Goal: Task Accomplishment & Management: Complete application form

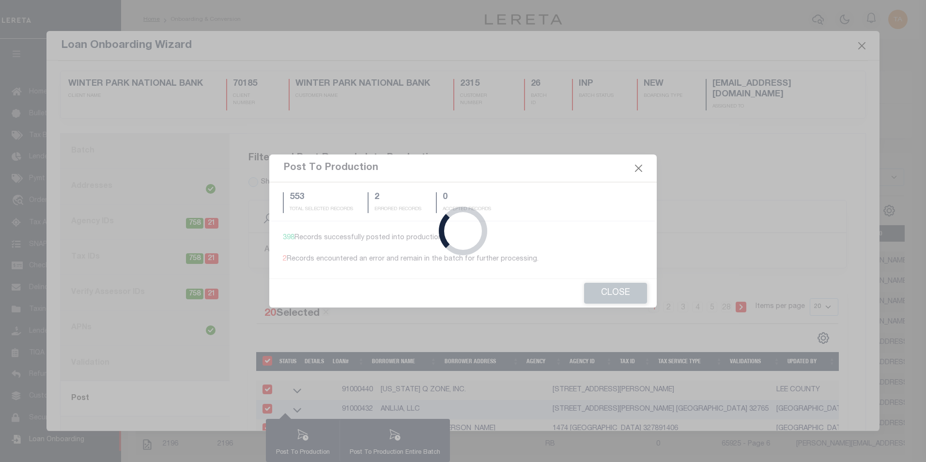
select select
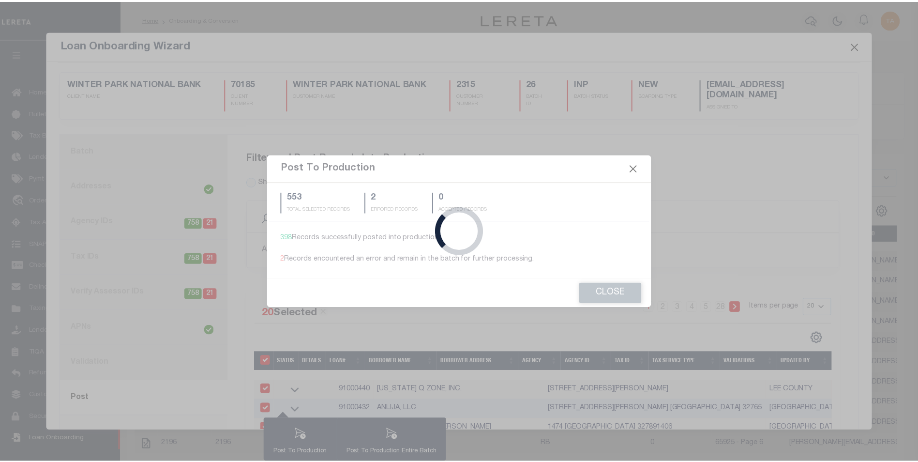
scroll to position [10, 0]
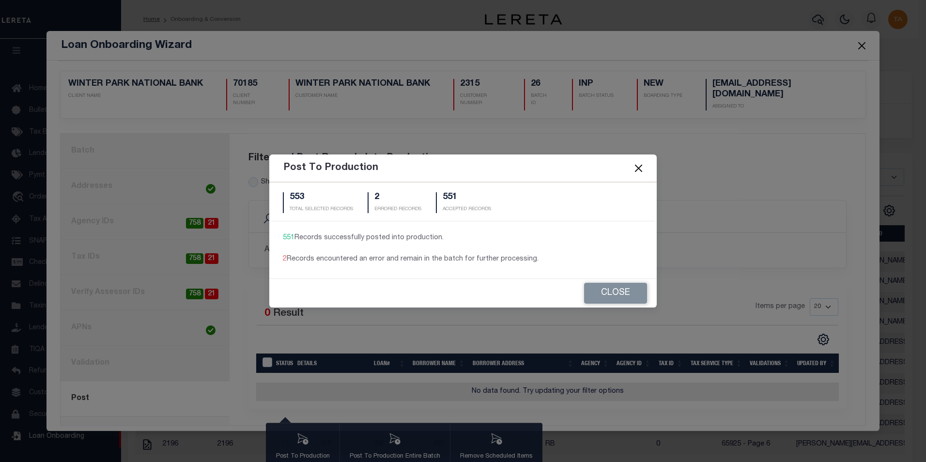
click at [639, 169] on button "Close" at bounding box center [638, 168] width 13 height 13
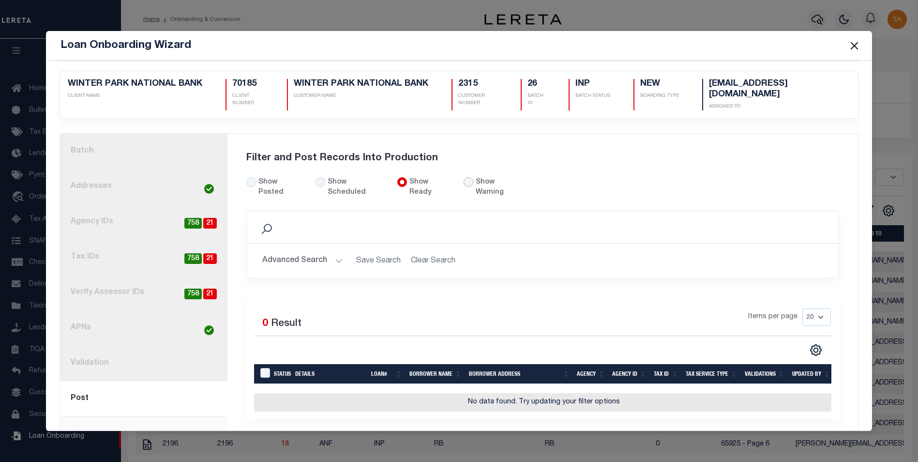
click at [464, 179] on input "radio" at bounding box center [469, 182] width 10 height 10
radio input "true"
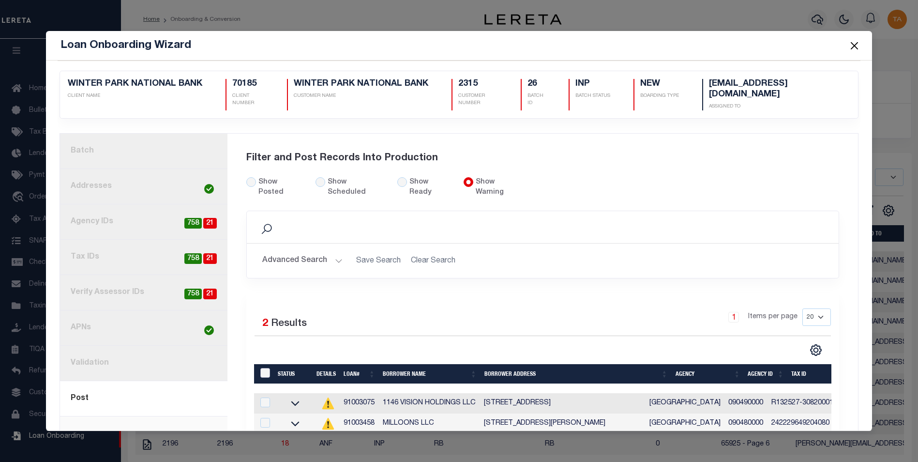
click at [260, 368] on input "LoanPrepID" at bounding box center [265, 373] width 10 height 10
checkbox input "true"
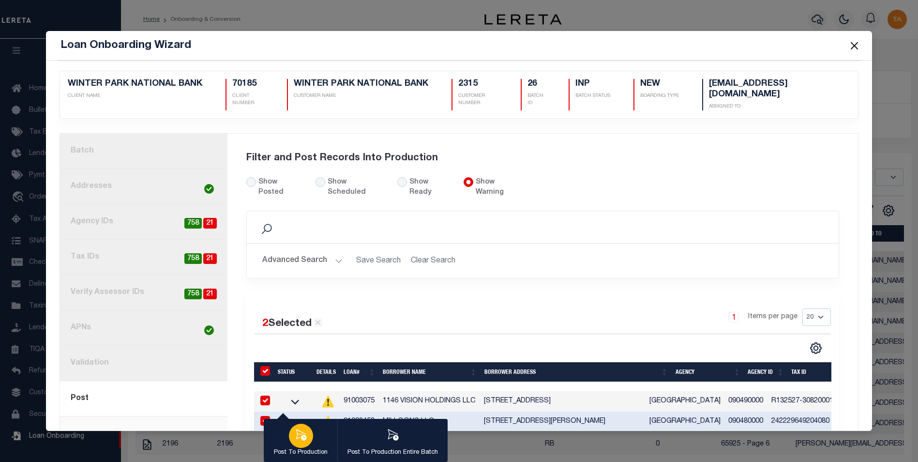
click at [296, 436] on icon "button" at bounding box center [301, 434] width 11 height 11
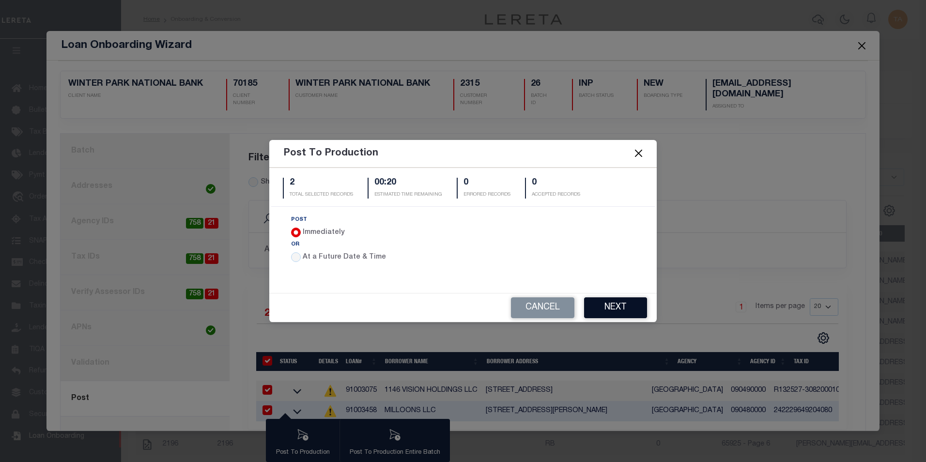
click at [613, 308] on button "Next" at bounding box center [615, 307] width 63 height 21
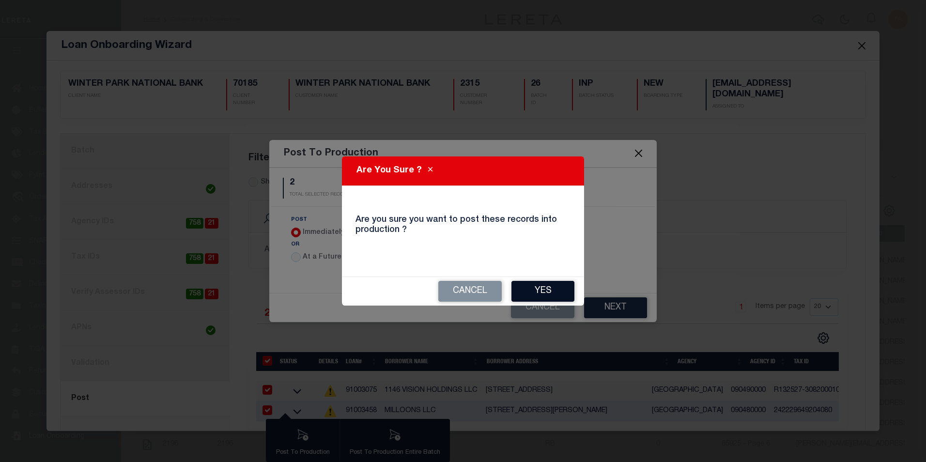
click at [559, 294] on button "Yes" at bounding box center [542, 291] width 63 height 21
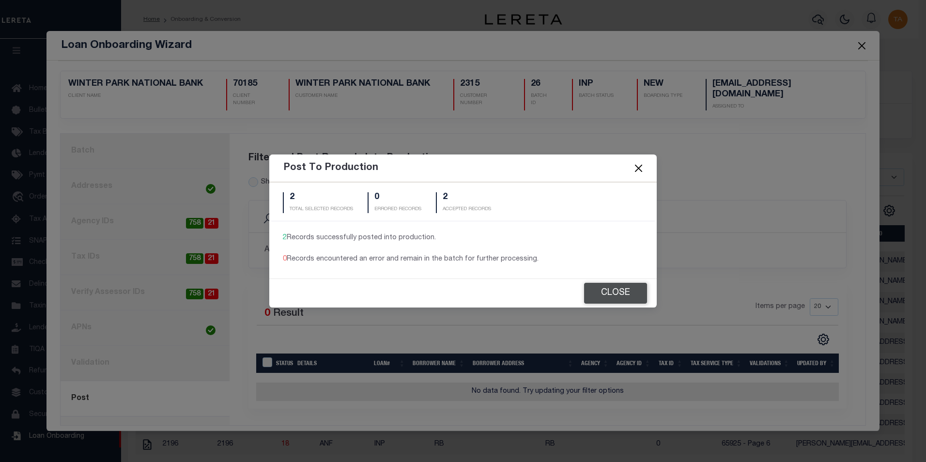
click at [606, 290] on button "Close" at bounding box center [615, 293] width 63 height 21
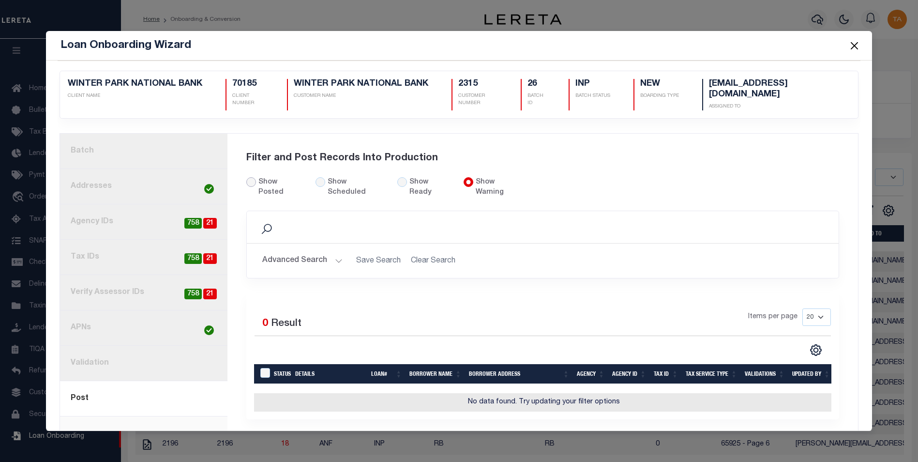
click at [247, 178] on input "Show Posted" at bounding box center [251, 182] width 10 height 10
radio input "true"
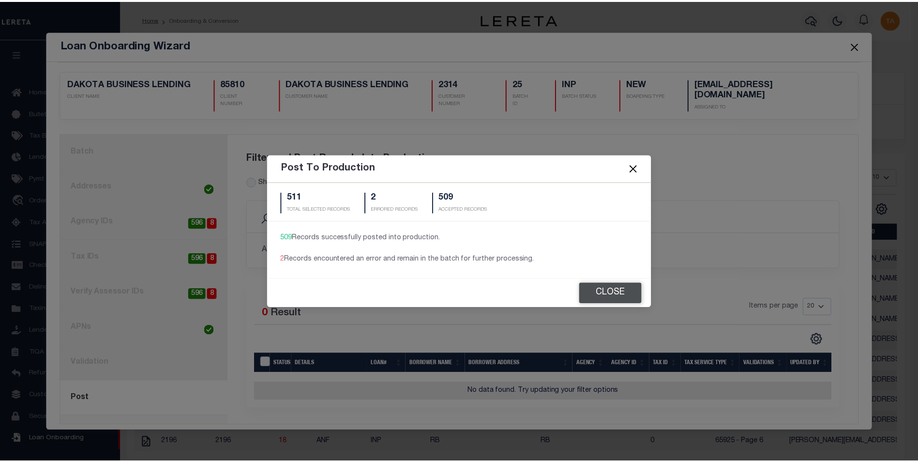
scroll to position [10, 0]
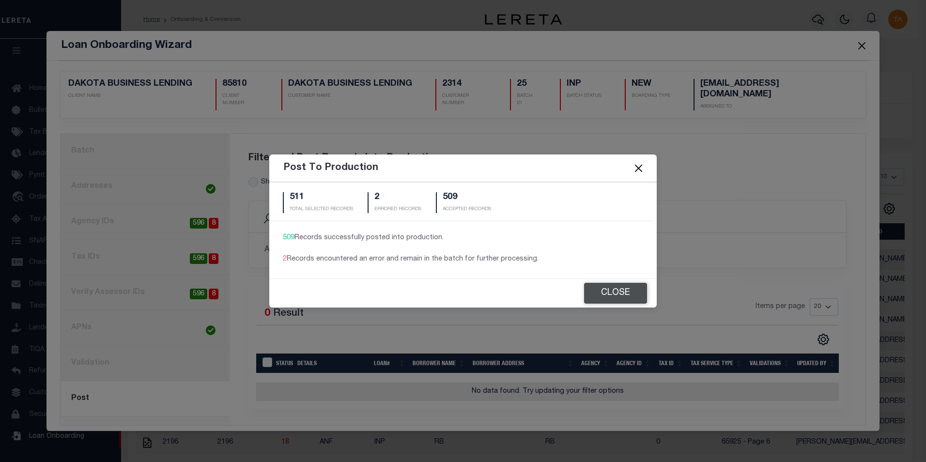
click at [626, 288] on button "Close" at bounding box center [615, 293] width 63 height 21
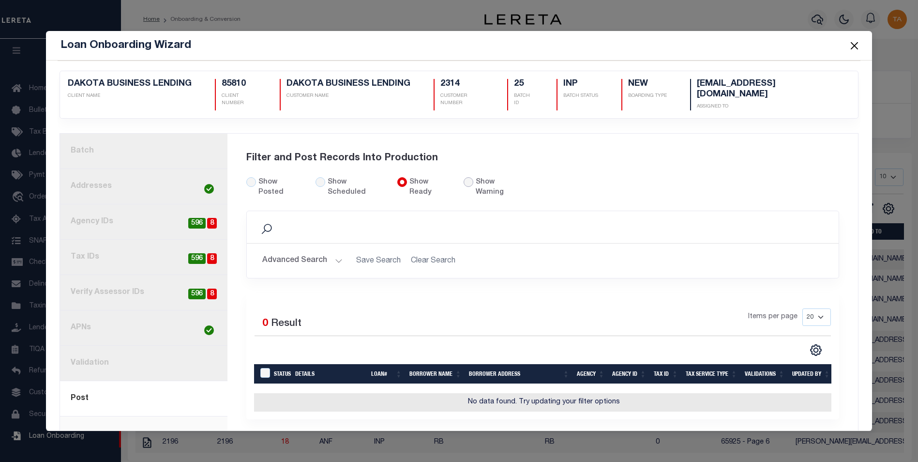
click at [464, 178] on input "radio" at bounding box center [469, 182] width 10 height 10
radio input "true"
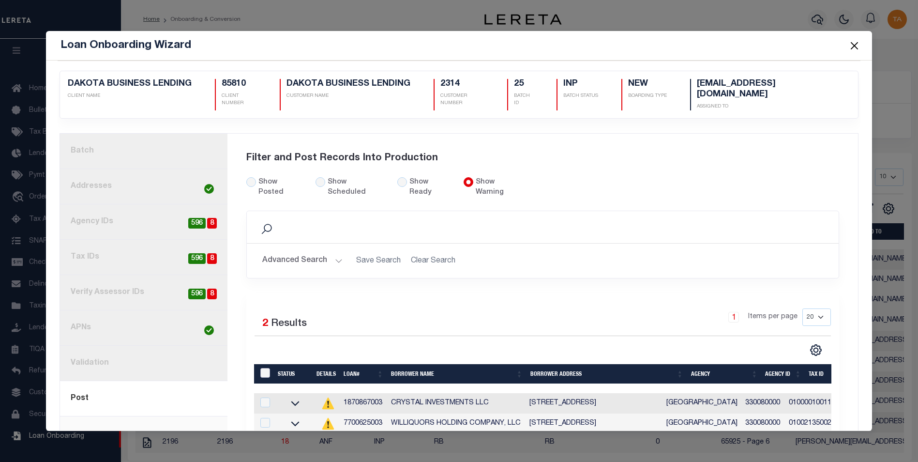
click at [262, 368] on input "LoanPrepID" at bounding box center [265, 373] width 10 height 10
checkbox input "true"
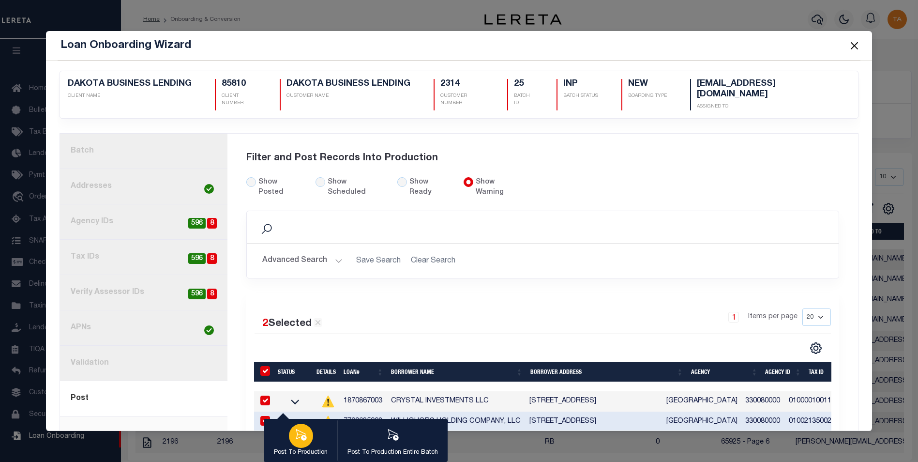
click at [299, 437] on icon "button" at bounding box center [301, 434] width 13 height 13
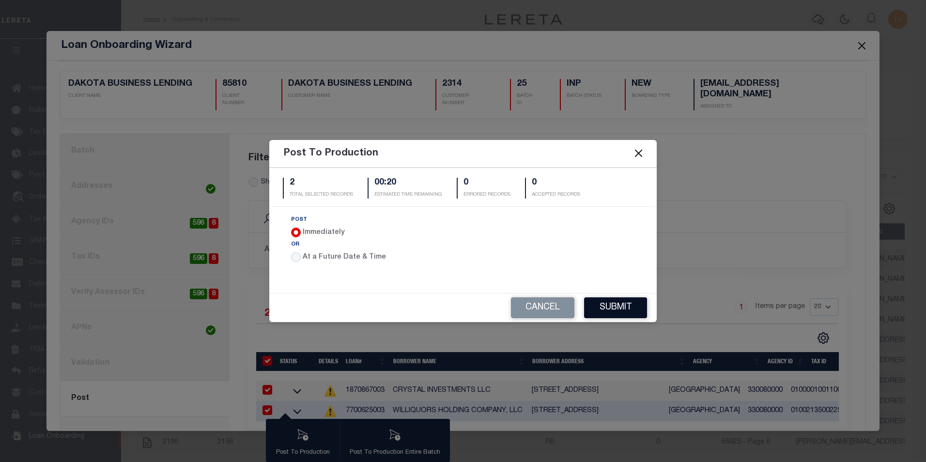
click at [620, 307] on button "Submit" at bounding box center [615, 307] width 63 height 21
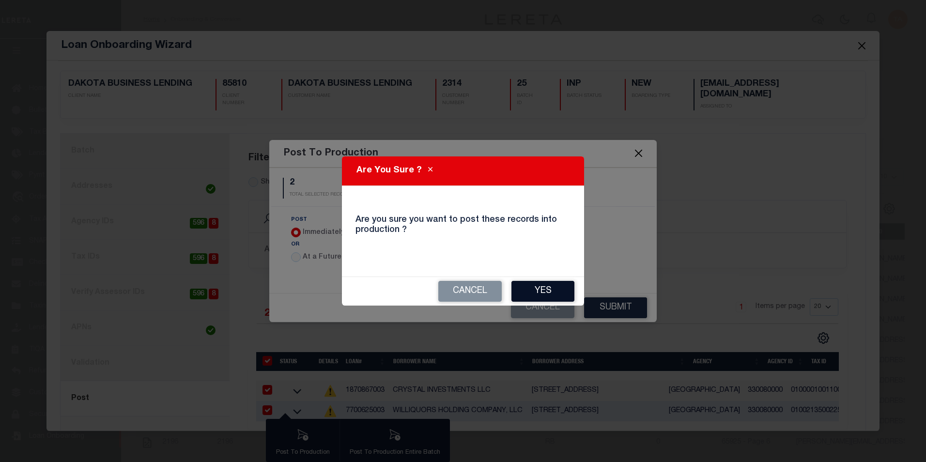
click at [542, 301] on button "Yes" at bounding box center [542, 291] width 63 height 21
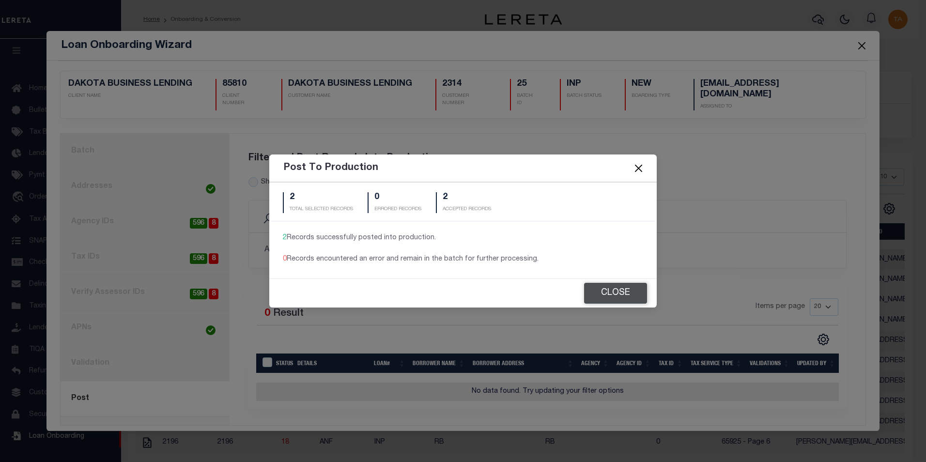
click at [625, 290] on button "Close" at bounding box center [615, 293] width 63 height 21
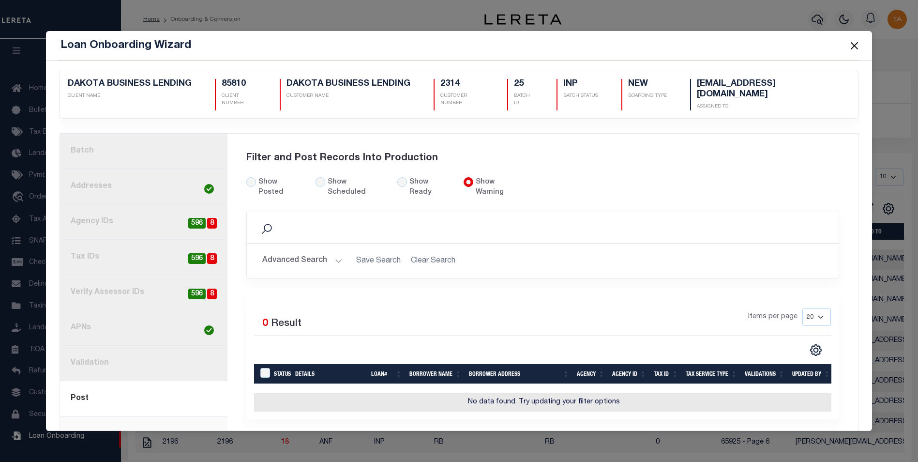
click at [108, 147] on link "1. Batch" at bounding box center [143, 151] width 167 height 35
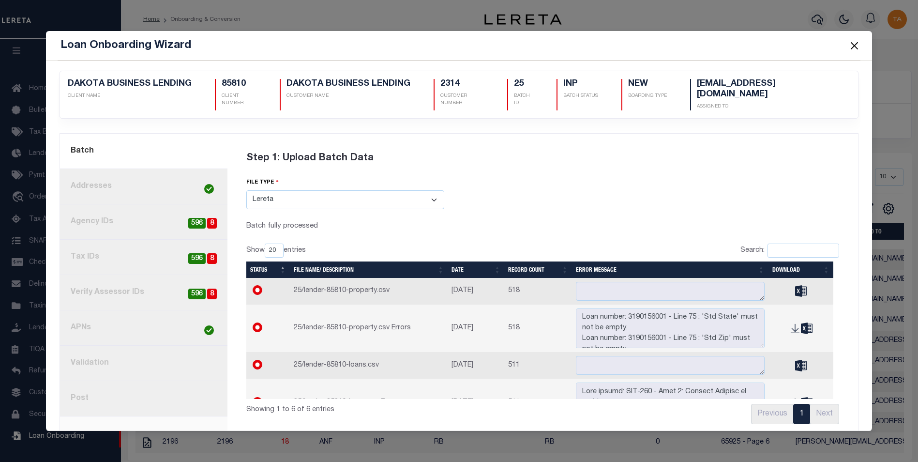
click at [87, 388] on link "8. Post" at bounding box center [143, 398] width 167 height 35
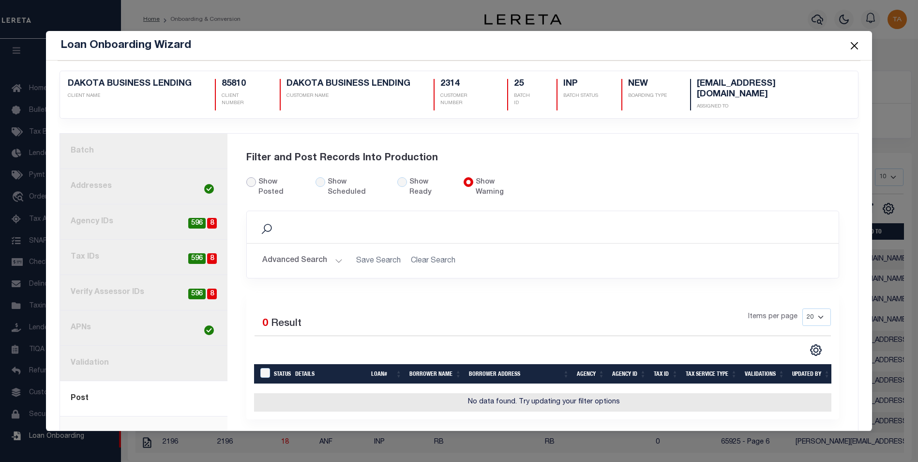
click at [249, 179] on input "Show Posted" at bounding box center [251, 182] width 10 height 10
radio input "true"
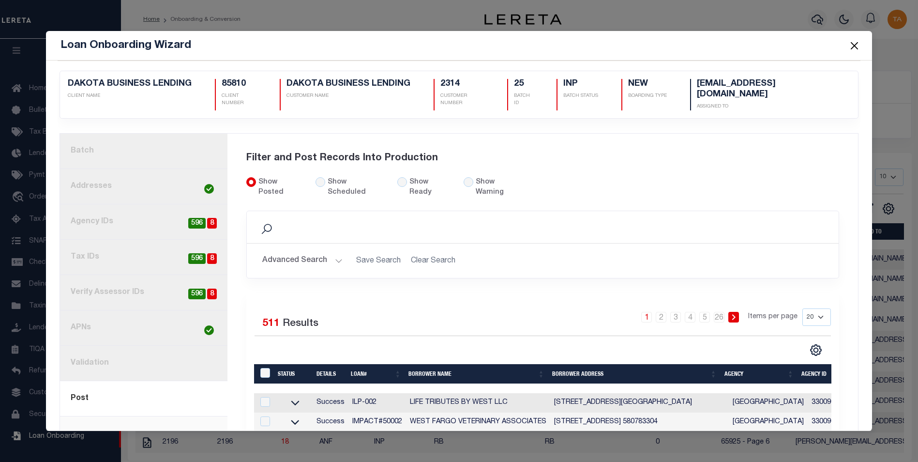
click at [98, 151] on link "1. Batch" at bounding box center [143, 151] width 167 height 35
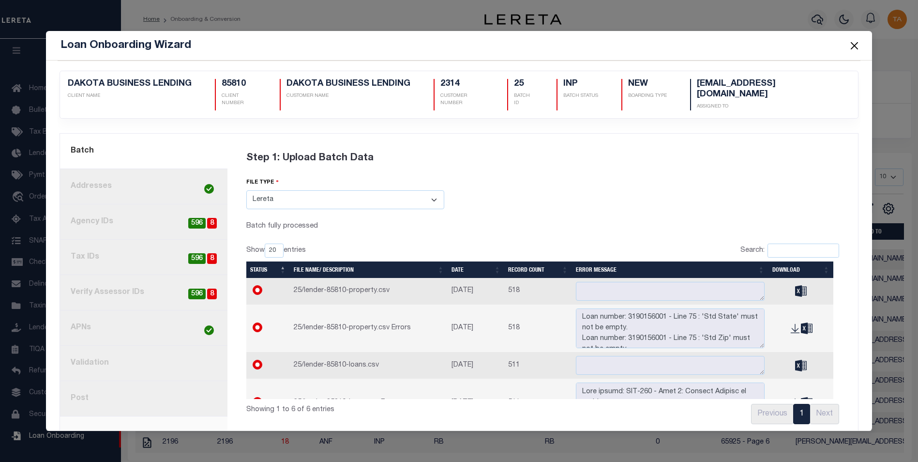
click at [856, 46] on button "Close" at bounding box center [854, 45] width 13 height 13
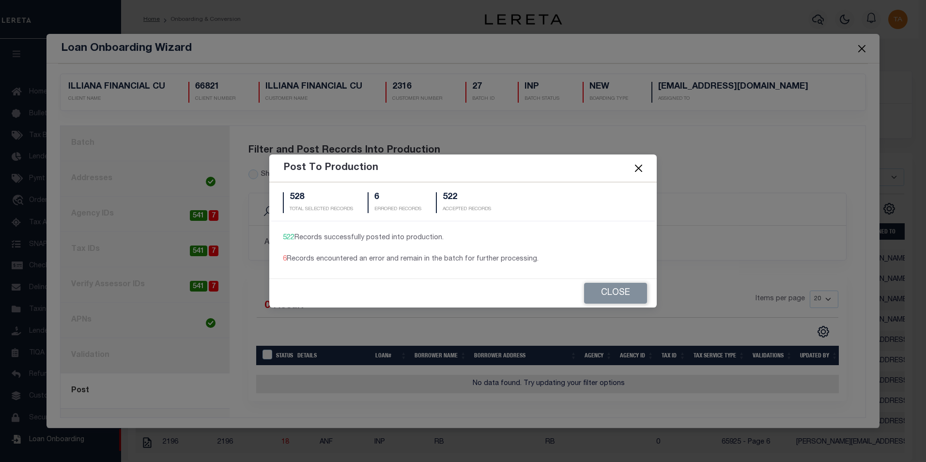
select select
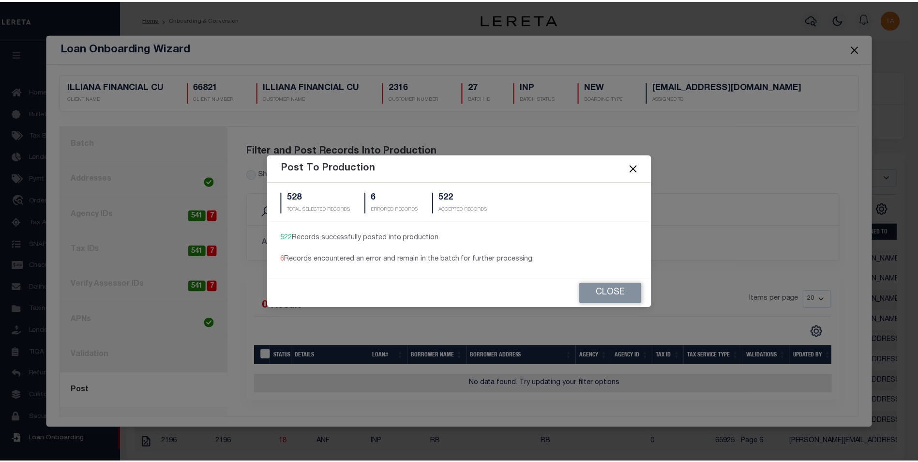
scroll to position [10, 0]
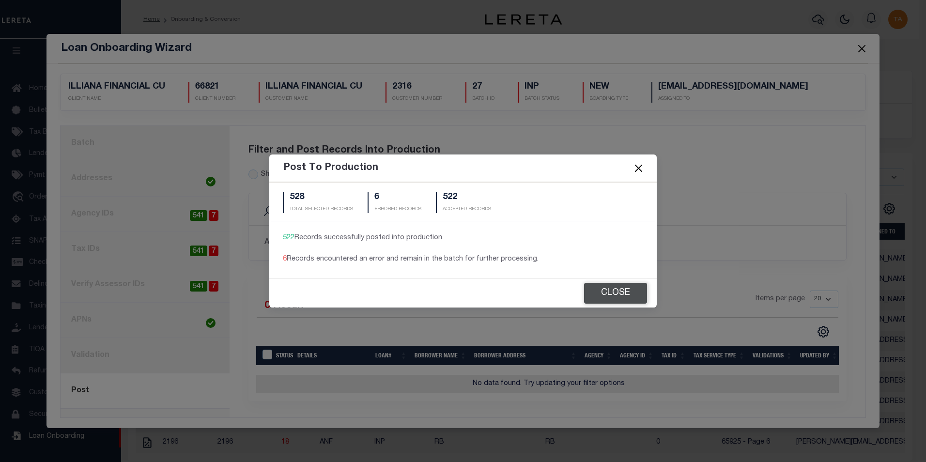
click at [610, 295] on button "Close" at bounding box center [615, 293] width 63 height 21
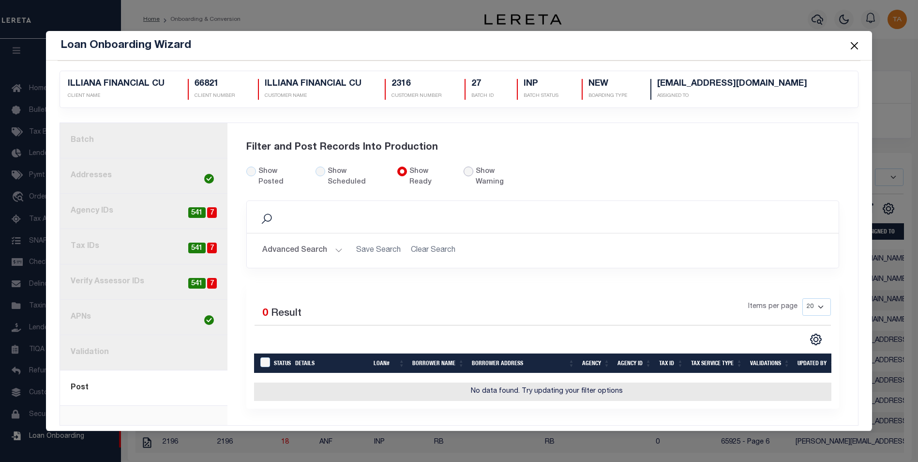
click at [464, 169] on input "radio" at bounding box center [469, 172] width 10 height 10
radio input "true"
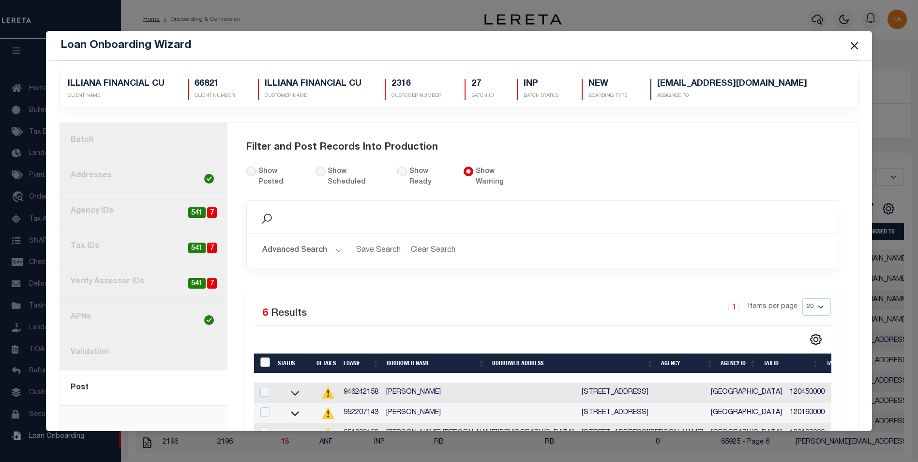
click at [261, 357] on input "LoanPrepID" at bounding box center [265, 362] width 10 height 10
checkbox input "true"
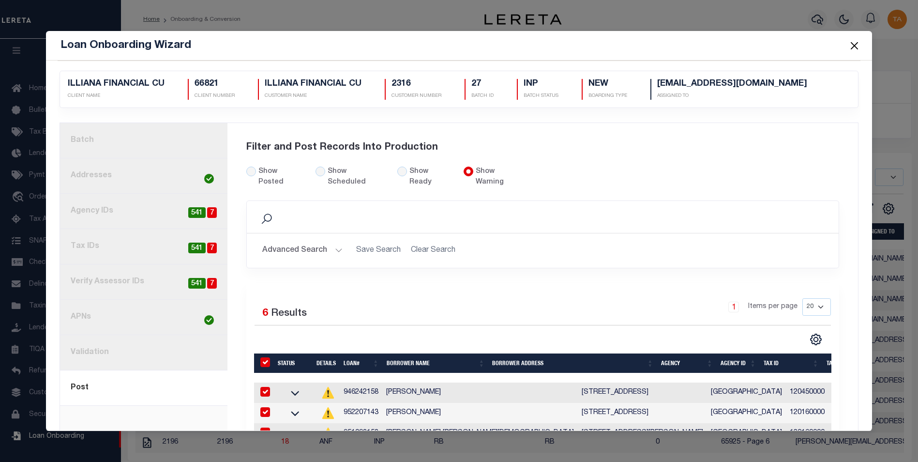
checkbox input "true"
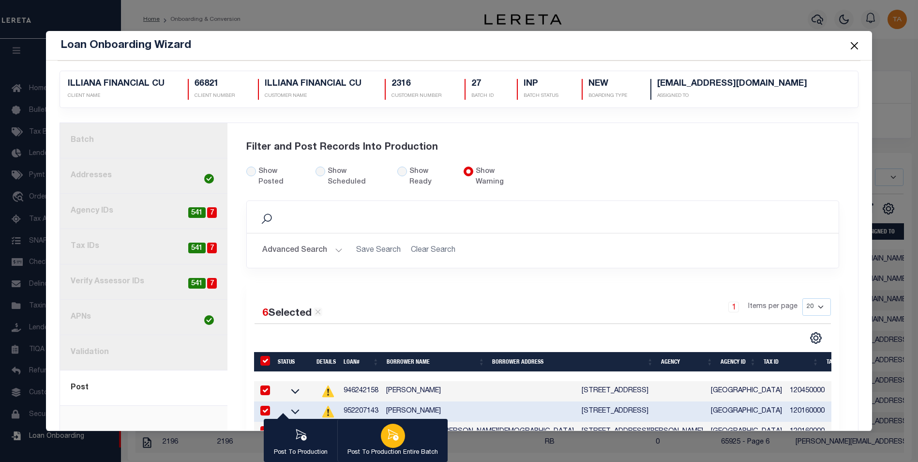
click at [395, 437] on icon "button" at bounding box center [393, 434] width 11 height 11
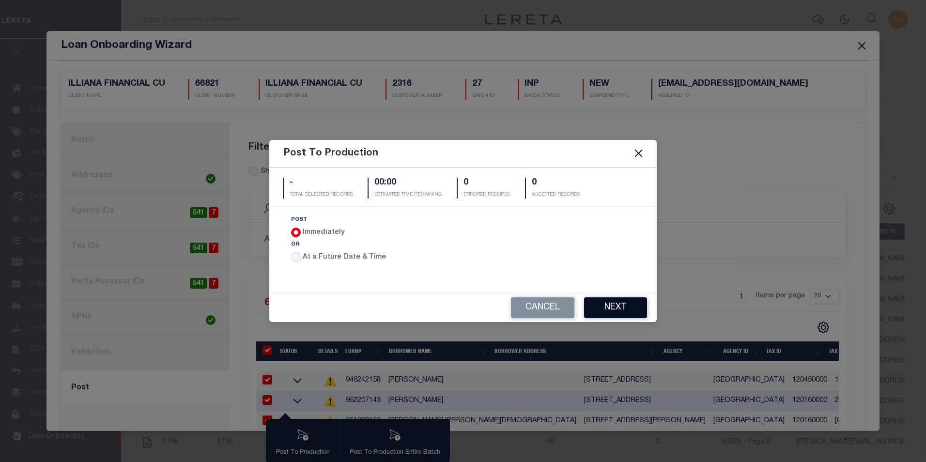
click at [594, 312] on button "Next" at bounding box center [615, 307] width 63 height 21
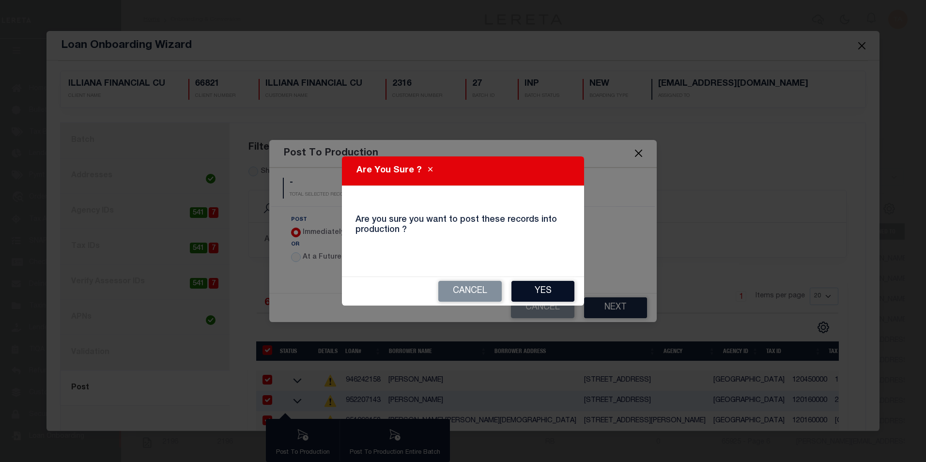
click at [545, 290] on button "Yes" at bounding box center [542, 291] width 63 height 21
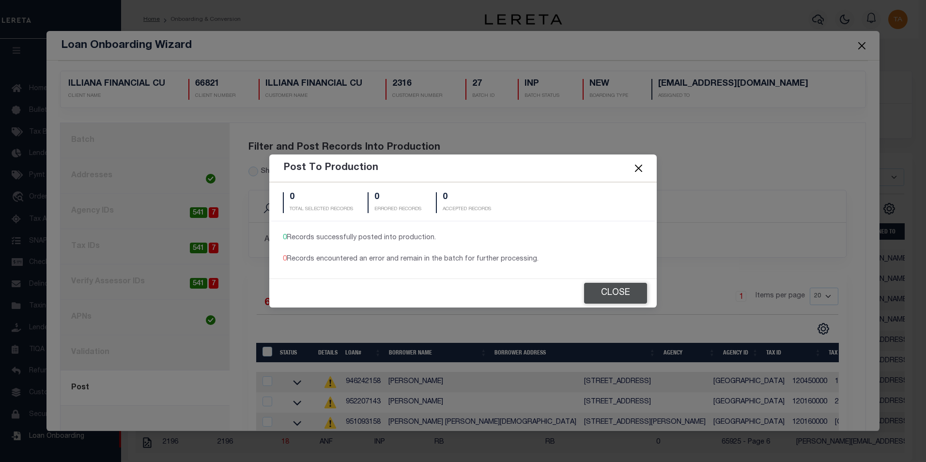
click at [594, 288] on button "Close" at bounding box center [615, 293] width 63 height 21
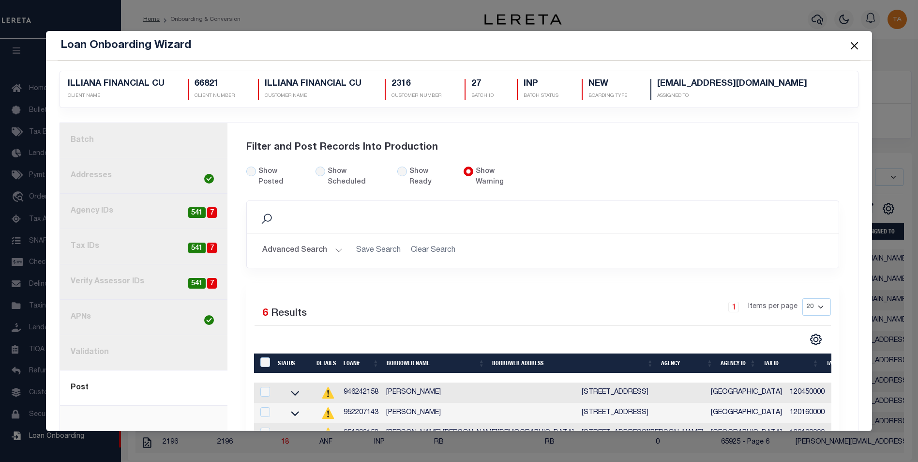
click at [243, 173] on div "Show Posted Show Scheduled Show Ready" at bounding box center [391, 184] width 304 height 34
click at [255, 171] on div "Show Posted" at bounding box center [275, 177] width 58 height 21
click at [252, 169] on input "Show Posted" at bounding box center [251, 172] width 10 height 10
radio input "true"
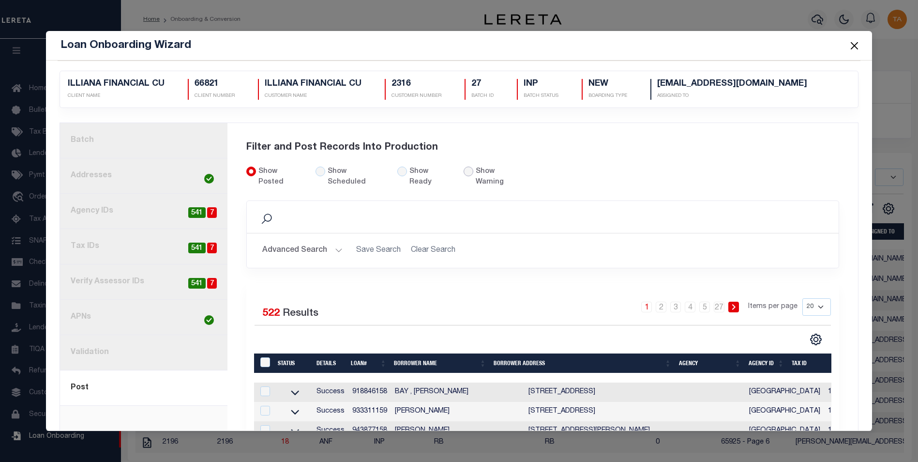
click at [464, 170] on input "radio" at bounding box center [469, 172] width 10 height 10
radio input "true"
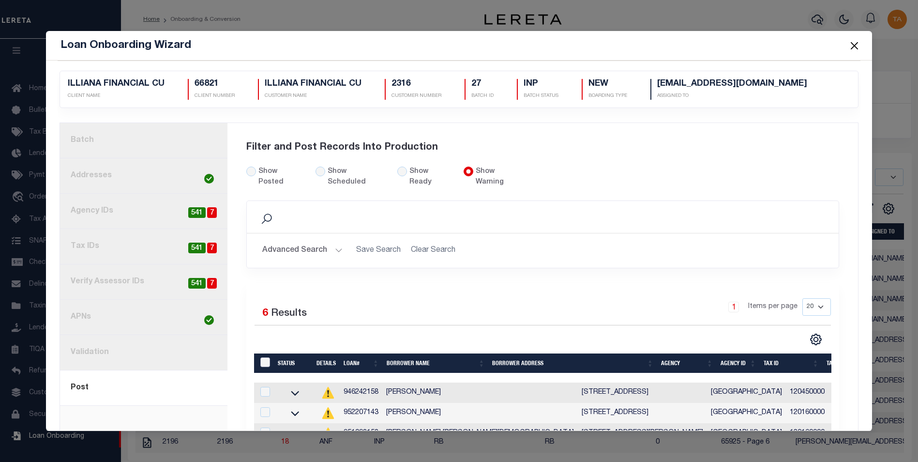
click at [260, 357] on input "LoanPrepID" at bounding box center [265, 362] width 10 height 10
checkbox input "true"
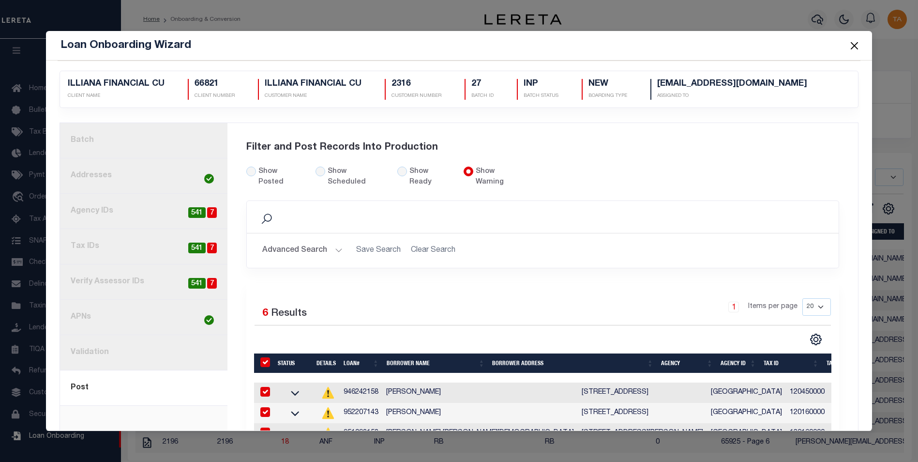
checkbox input "true"
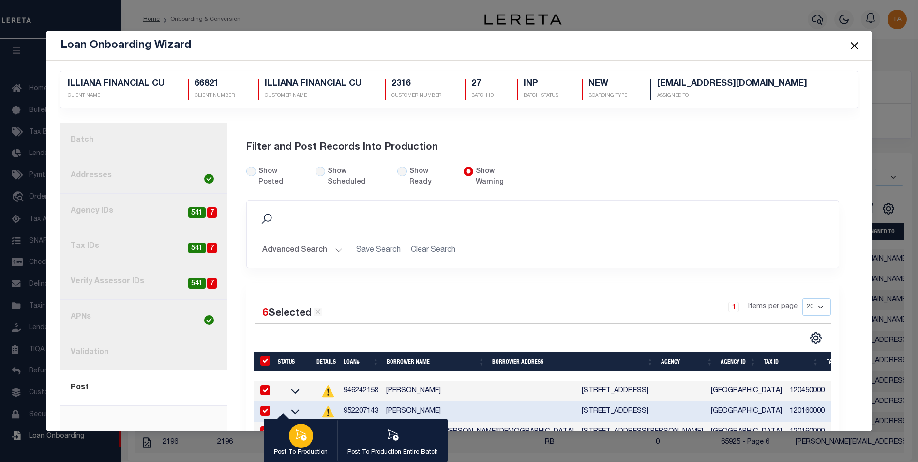
click at [306, 438] on div "button" at bounding box center [301, 436] width 24 height 24
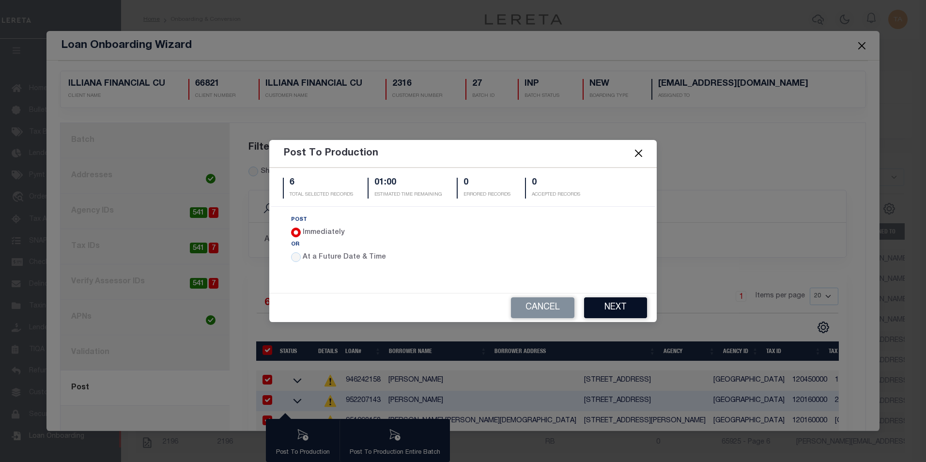
click at [597, 312] on button "Next" at bounding box center [615, 307] width 63 height 21
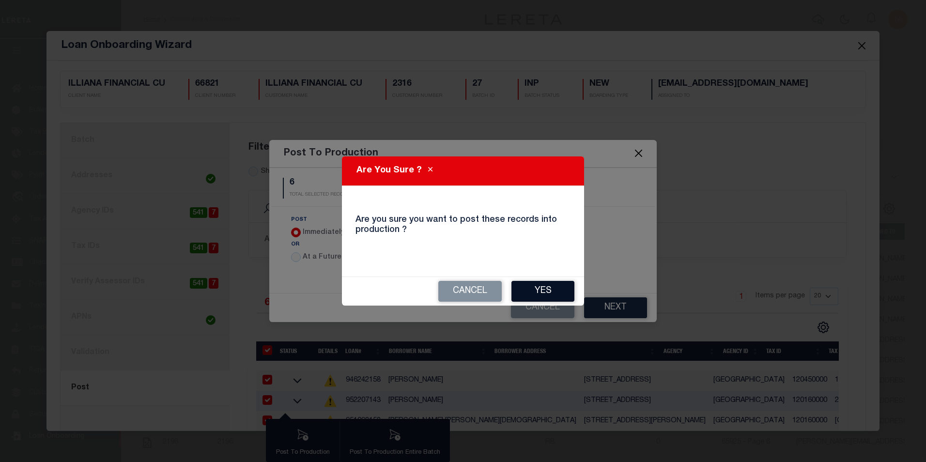
click at [544, 297] on button "Yes" at bounding box center [542, 291] width 63 height 21
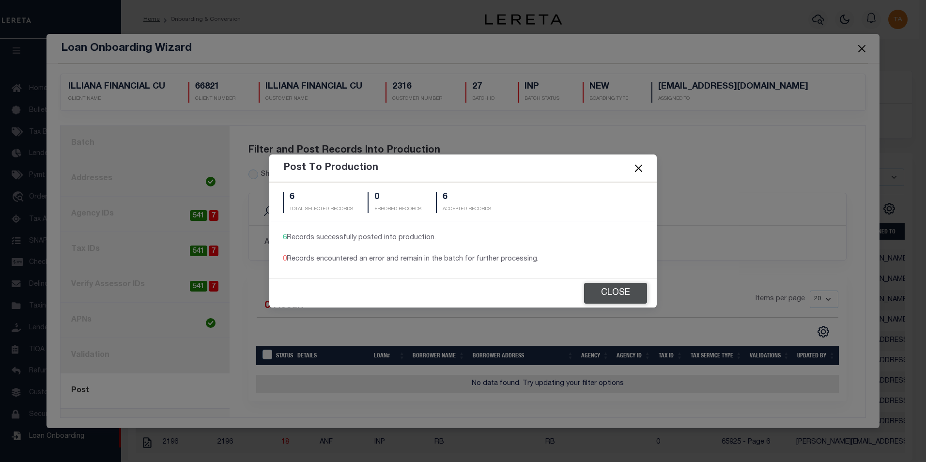
click at [621, 296] on button "Close" at bounding box center [615, 293] width 63 height 21
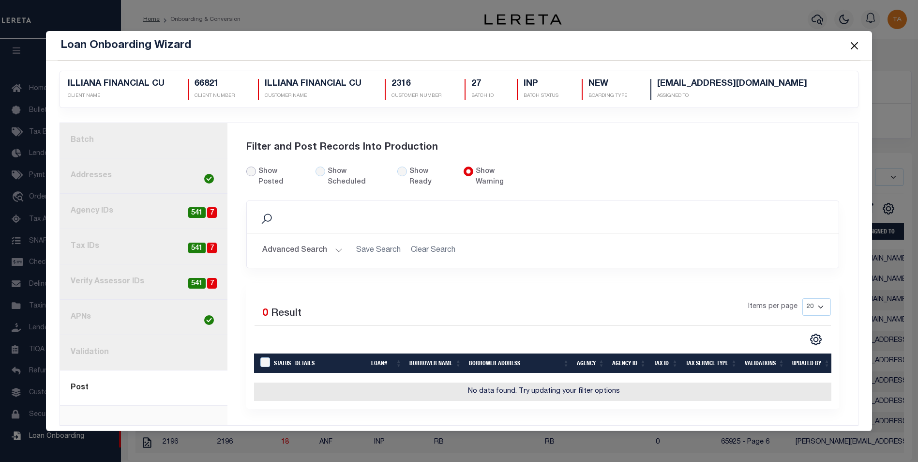
click at [248, 172] on input "Show Posted" at bounding box center [251, 172] width 10 height 10
radio input "true"
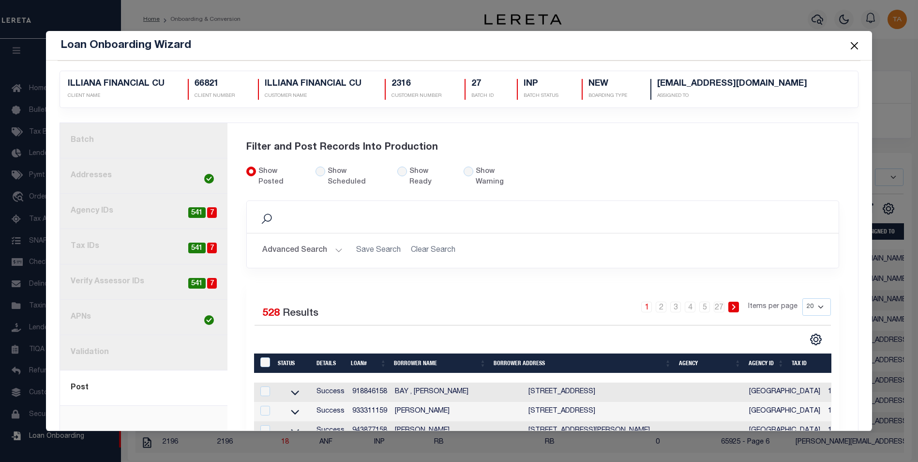
click at [856, 45] on button "Close" at bounding box center [854, 45] width 13 height 13
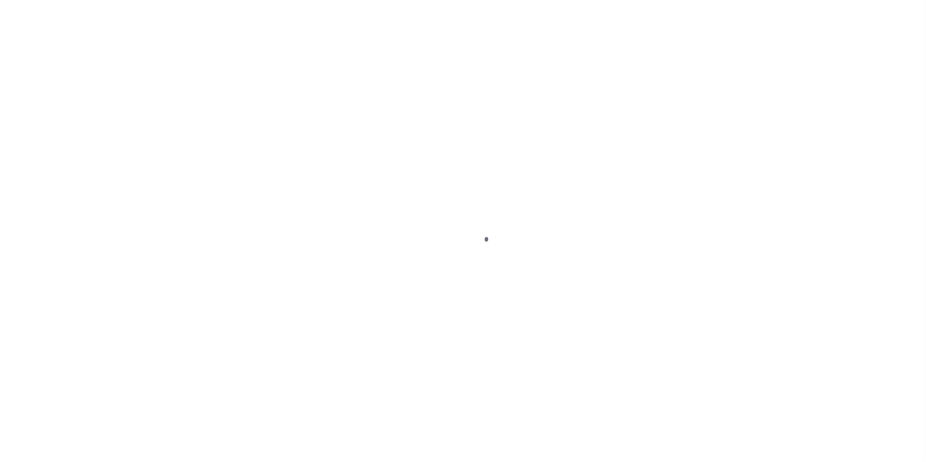
select select
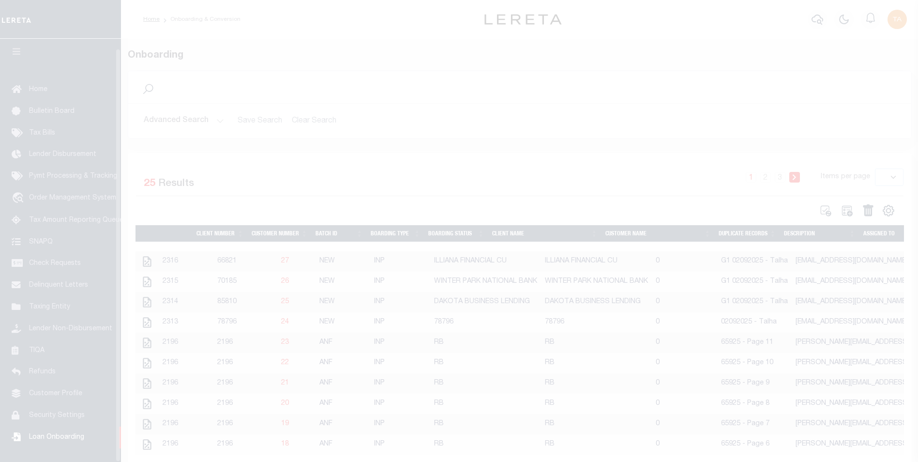
scroll to position [10, 0]
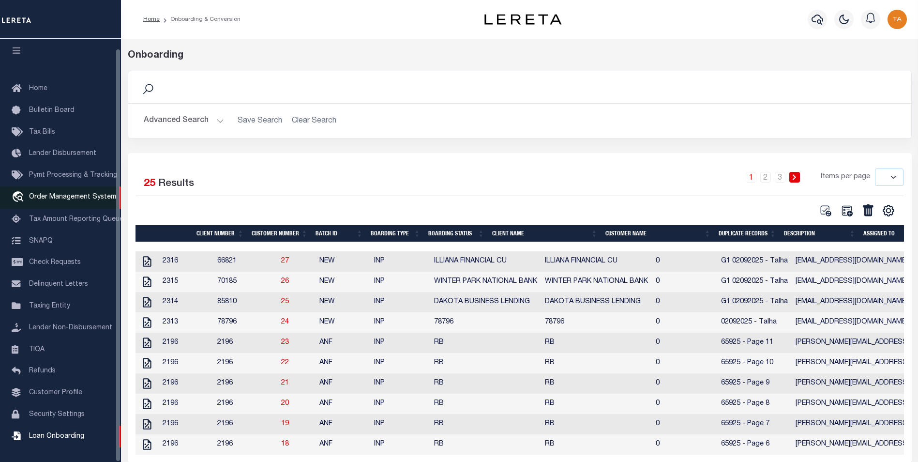
click at [65, 197] on span "Order Management System" at bounding box center [72, 197] width 87 height 7
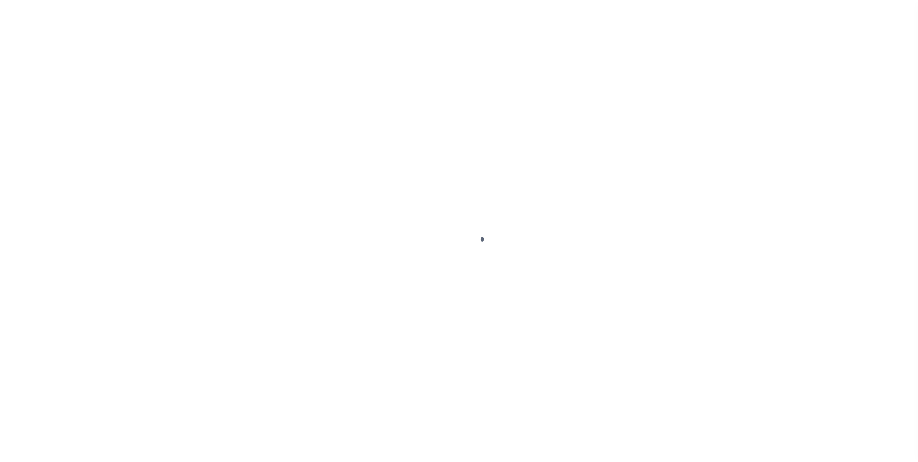
scroll to position [10, 0]
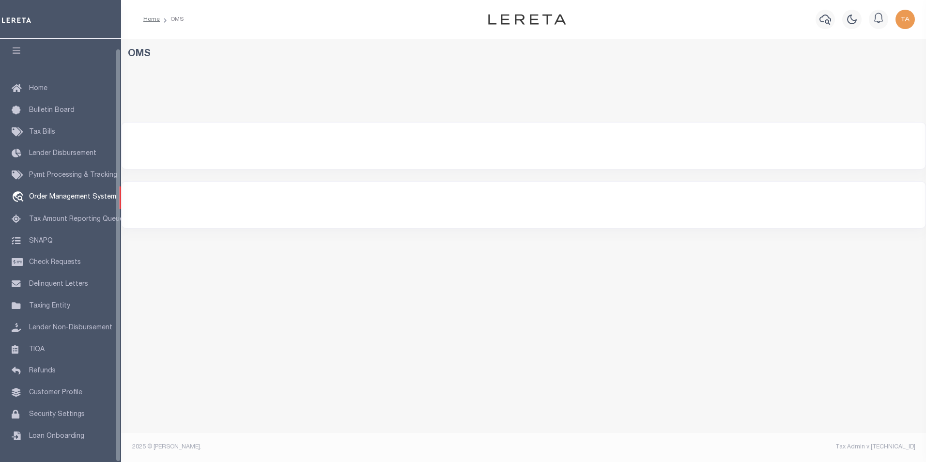
select select "200"
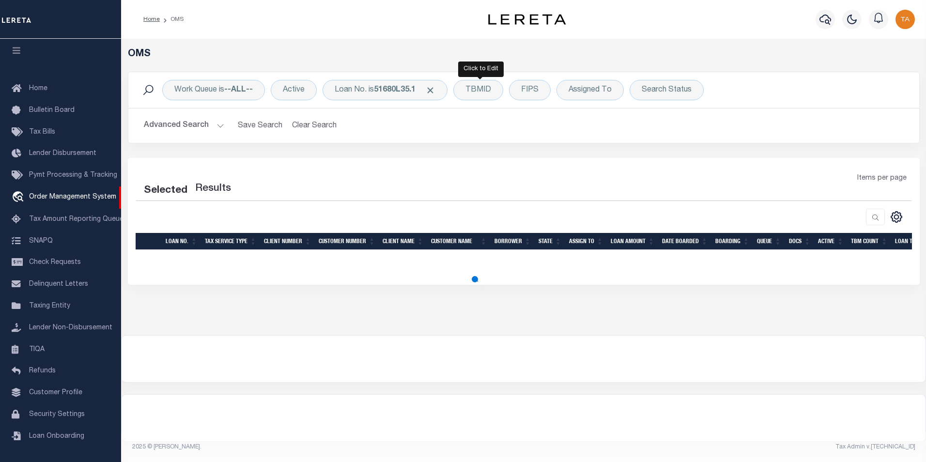
select select "200"
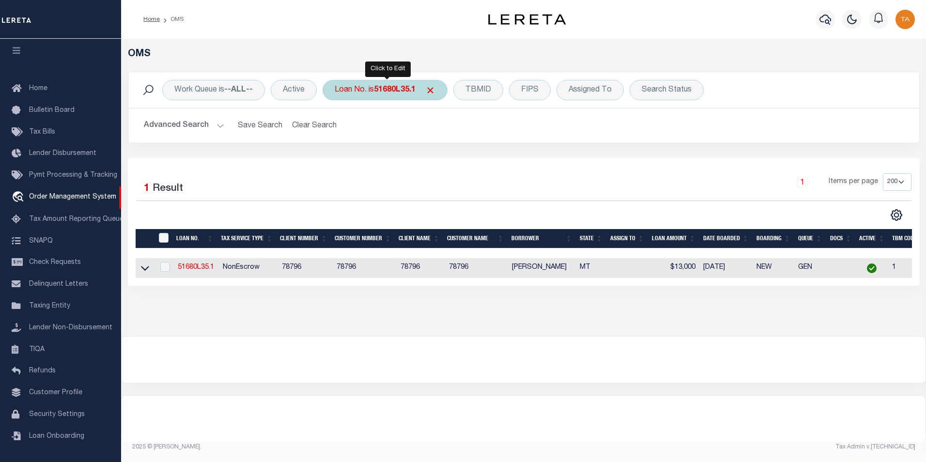
click at [393, 91] on b "51680L35.1" at bounding box center [395, 90] width 42 height 8
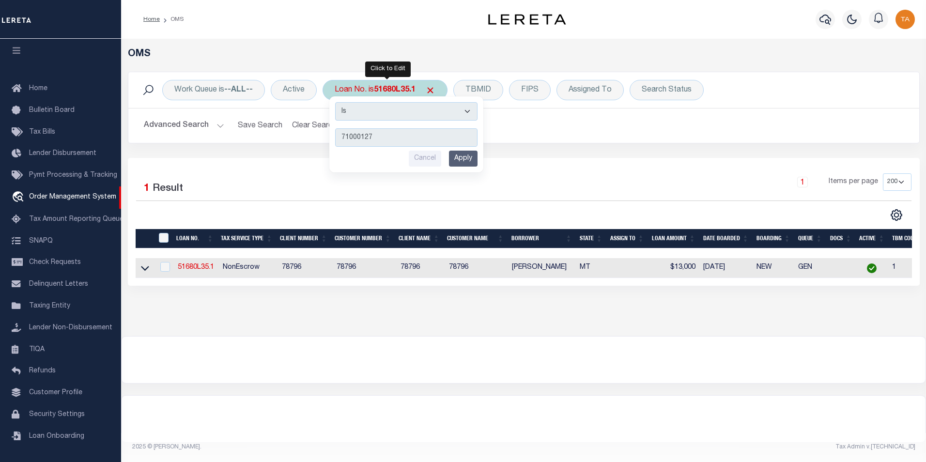
type input "71000127"
click at [461, 163] on input "Apply" at bounding box center [463, 159] width 29 height 16
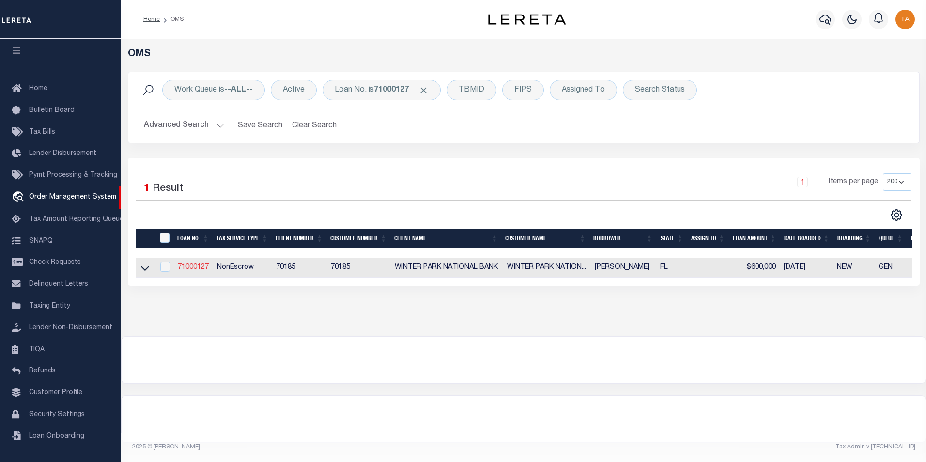
click at [188, 270] on link "71000127" at bounding box center [193, 267] width 31 height 7
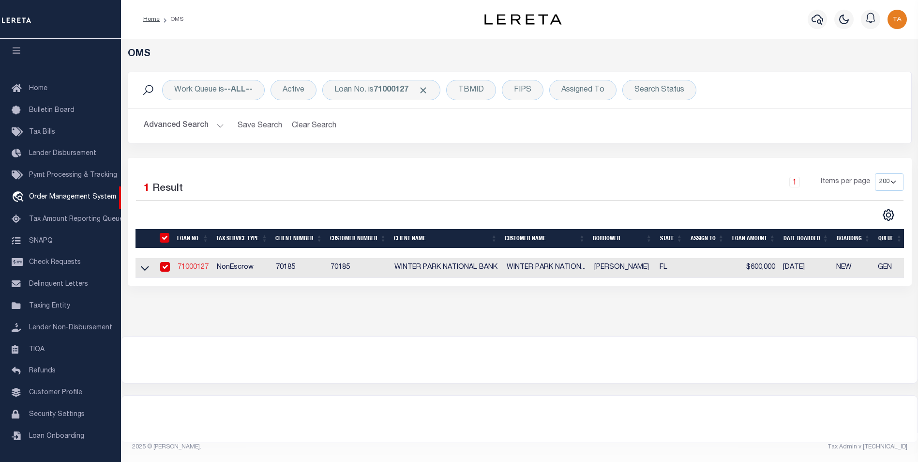
type input "71000127"
type input "[PERSON_NAME]"
select select
type input "[STREET_ADDRESS][PERSON_NAME]"
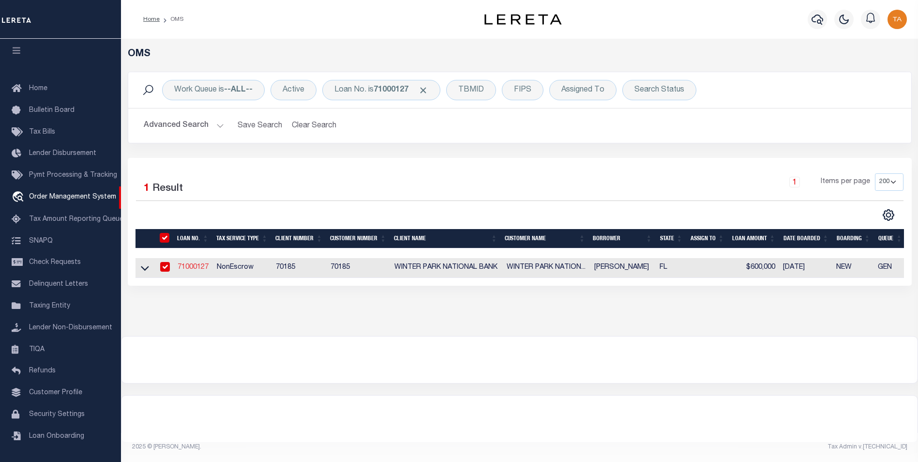
type input "[GEOGRAPHIC_DATA] 32789"
select select
select select "10"
select select
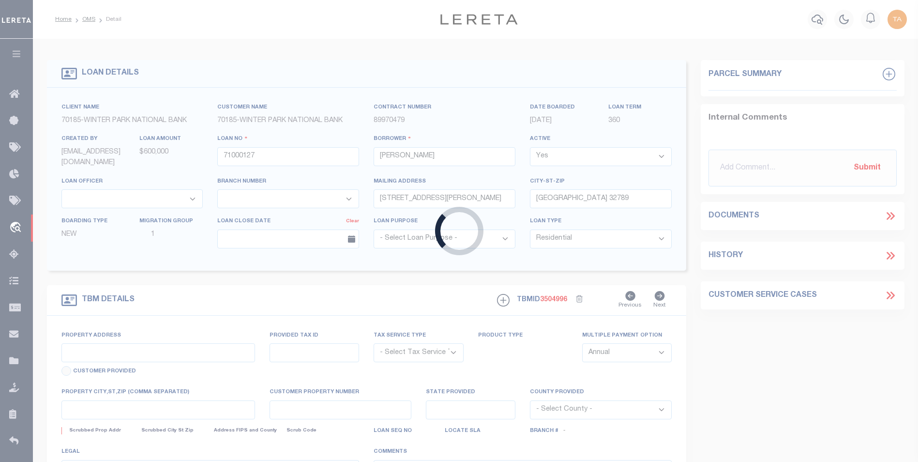
type input "[STREET_ADDRESS]"
radio input "true"
select select "NonEscrow"
select select
type input "[GEOGRAPHIC_DATA] 32789"
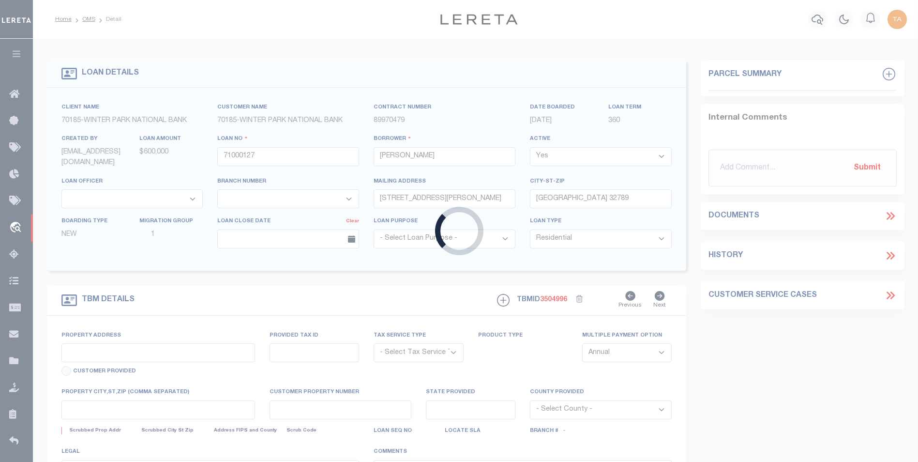
type input "71000127"
type input "FL"
type textarea "UNVERIFIED CUSTOMER SUPPLIED APN 05-22-30-8604-00-030LOT 3, TEMPLE ESTATES,ACCO…"
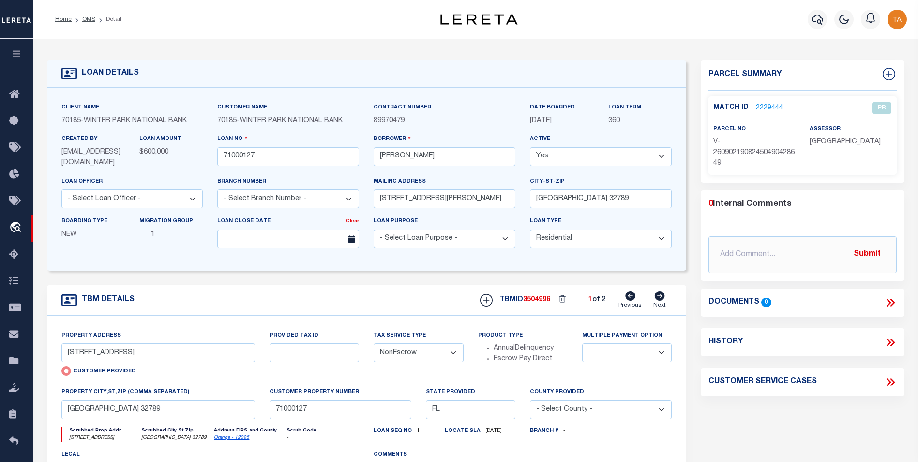
click at [658, 301] on icon at bounding box center [660, 296] width 10 height 10
type input "[STREET_ADDRESS][PERSON_NAME]"
radio input "false"
select select
